Goal: Task Accomplishment & Management: Complete application form

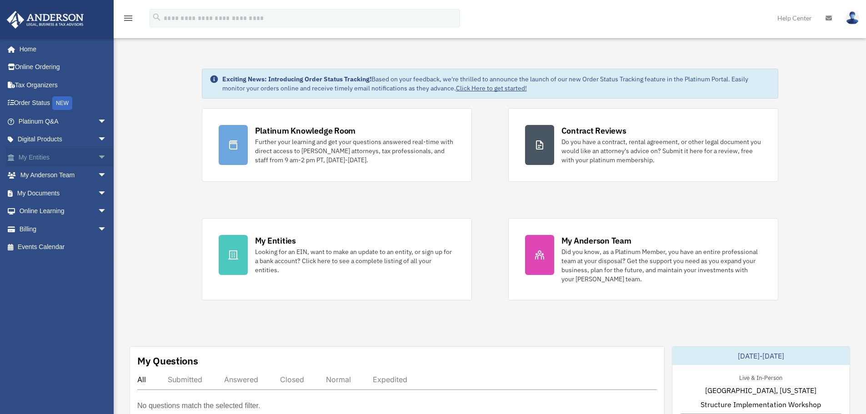
click at [56, 158] on link "My Entities arrow_drop_down" at bounding box center [63, 157] width 114 height 18
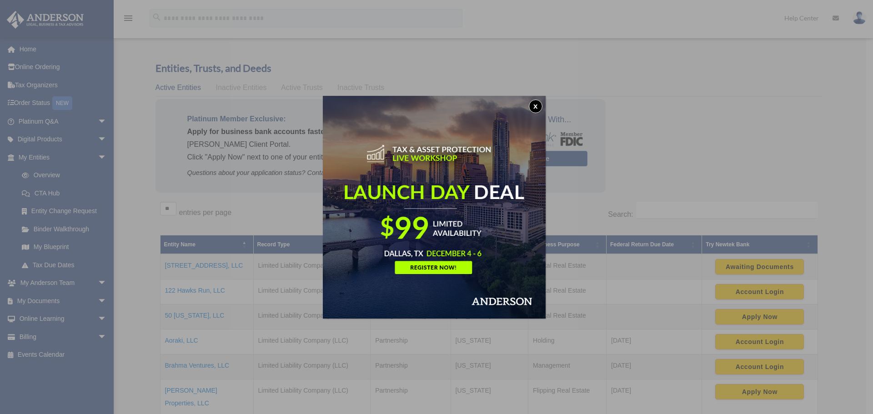
click at [536, 105] on button "x" at bounding box center [536, 107] width 14 height 14
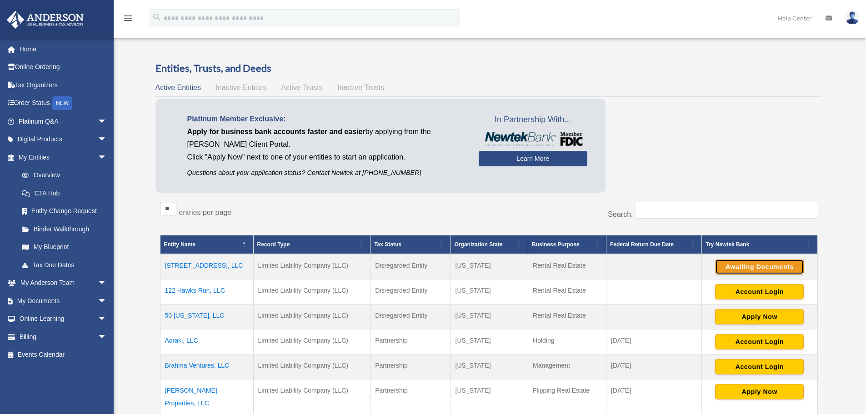
click at [775, 269] on button "Awaiting Documents" at bounding box center [759, 266] width 89 height 15
click at [850, 15] on img at bounding box center [852, 17] width 14 height 13
click at [832, 110] on div "Entities, Trusts, and Deeds Active Entities Inactive Entities Active Trusts Ina…" at bounding box center [488, 273] width 693 height 425
click at [758, 272] on button "Continue Application" at bounding box center [759, 266] width 89 height 15
click at [854, 17] on img at bounding box center [852, 17] width 14 height 13
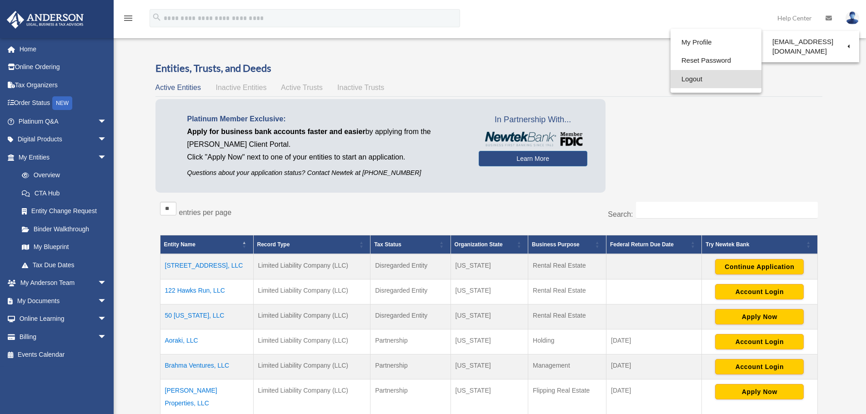
click at [674, 79] on link "Logout" at bounding box center [715, 79] width 91 height 19
